Goal: Information Seeking & Learning: Understand process/instructions

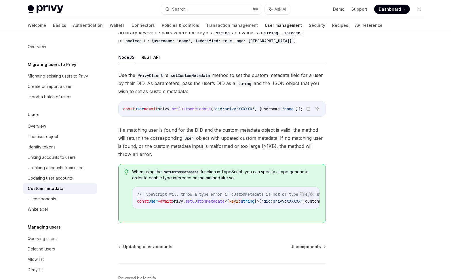
scroll to position [56, 0]
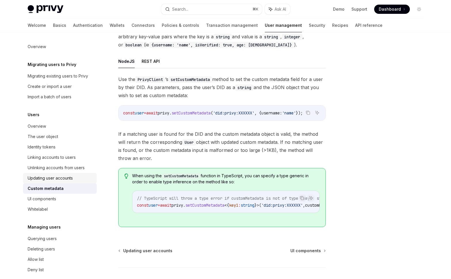
click at [74, 175] on div "Updating user accounts" at bounding box center [61, 177] width 66 height 7
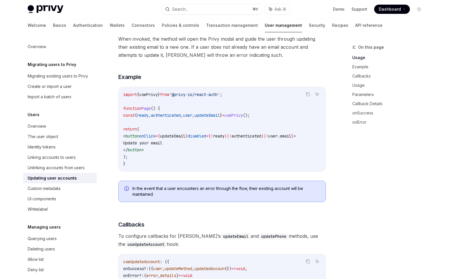
scroll to position [224, 0]
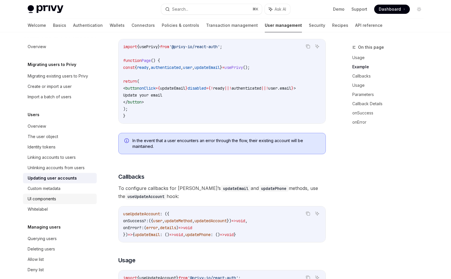
click at [56, 193] on link "UI components" at bounding box center [60, 198] width 74 height 10
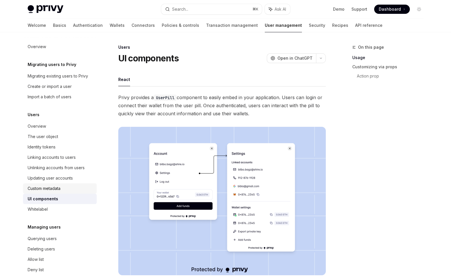
click at [56, 191] on div "Custom metadata" at bounding box center [44, 188] width 33 height 7
type textarea "*"
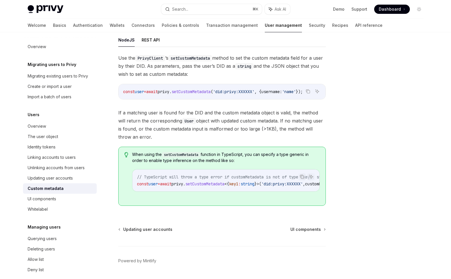
click at [216, 186] on span "setCustomMetadata" at bounding box center [204, 183] width 39 height 5
copy span "setCustomMetadata"
